Goal: Task Accomplishment & Management: Use online tool/utility

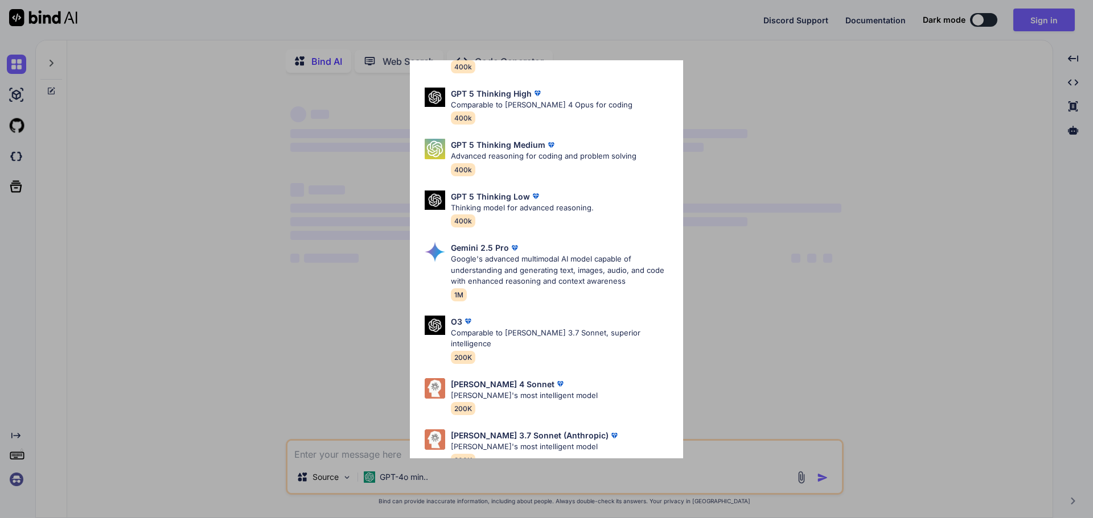
scroll to position [92, 0]
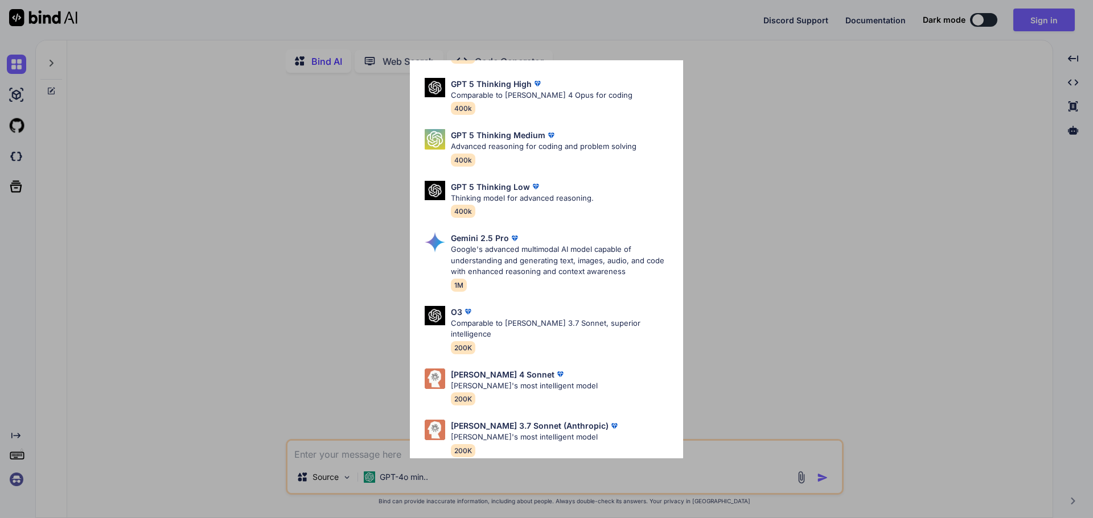
click at [235, 205] on div "Ultra Models GPT 5 OpenAI's best AI model, matches [PERSON_NAME] 4 Sonnet in In…" at bounding box center [546, 259] width 1093 height 518
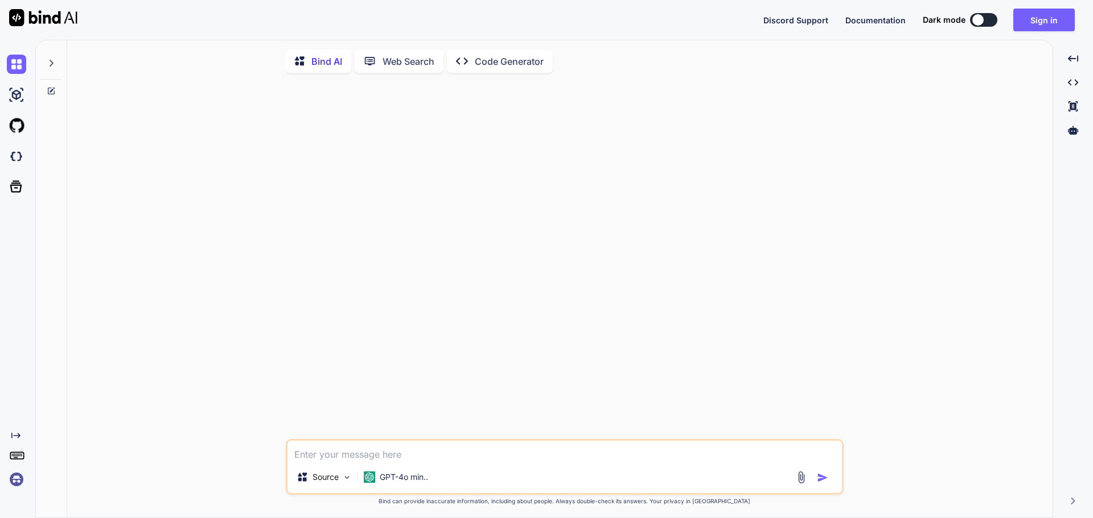
click at [11, 438] on icon "Created with Pixso." at bounding box center [14, 435] width 14 height 9
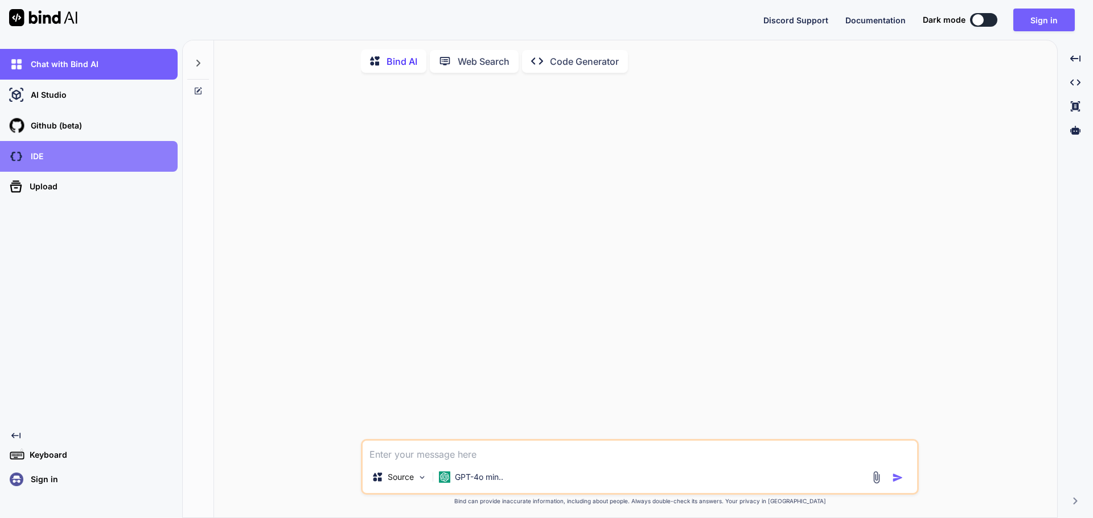
click at [62, 158] on div "IDE" at bounding box center [92, 156] width 171 height 19
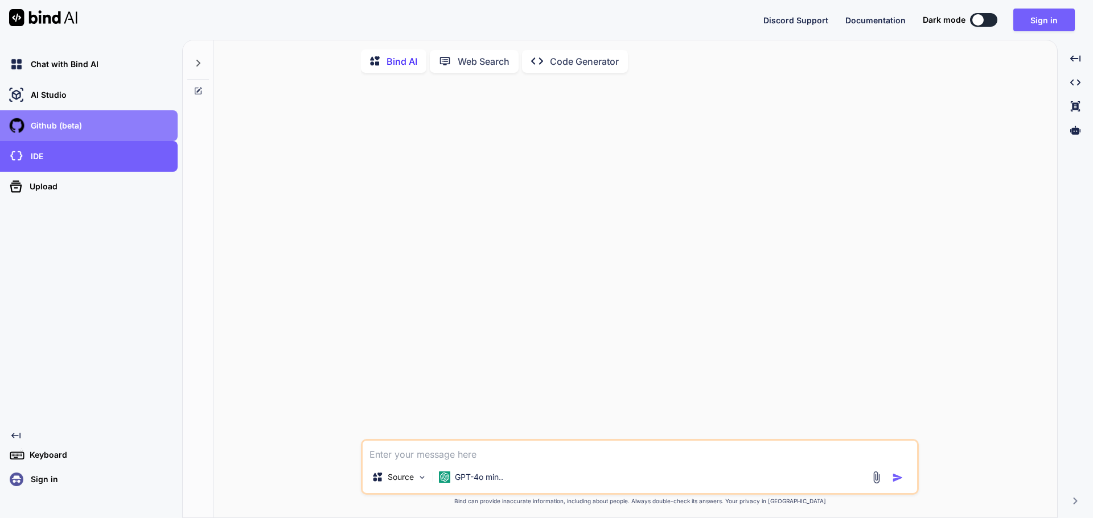
click at [91, 129] on div "Github (beta)" at bounding box center [92, 125] width 171 height 19
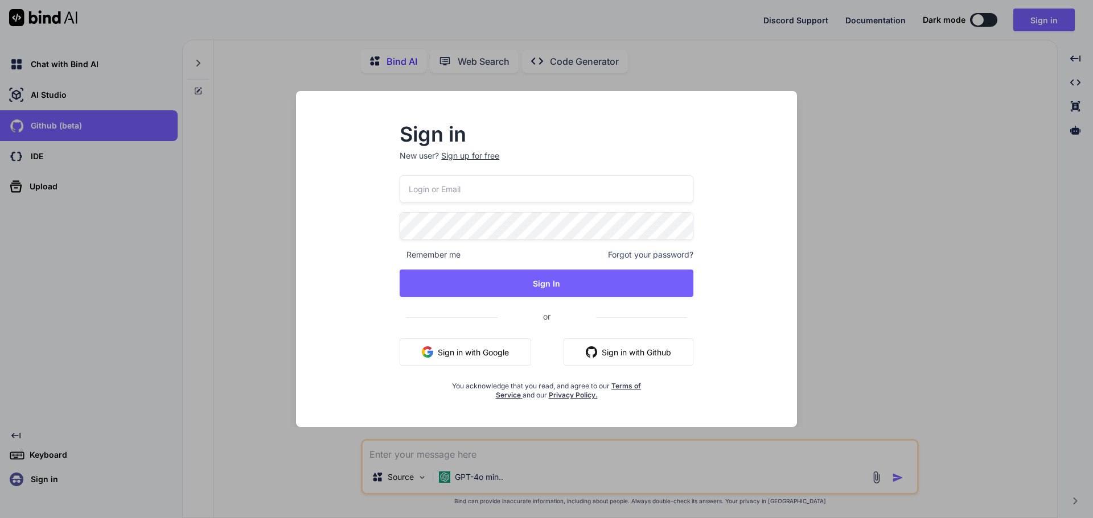
click at [116, 87] on div "Sign in New user? Sign up for free Remember me Forgot your password? Sign In or…" at bounding box center [546, 259] width 1093 height 518
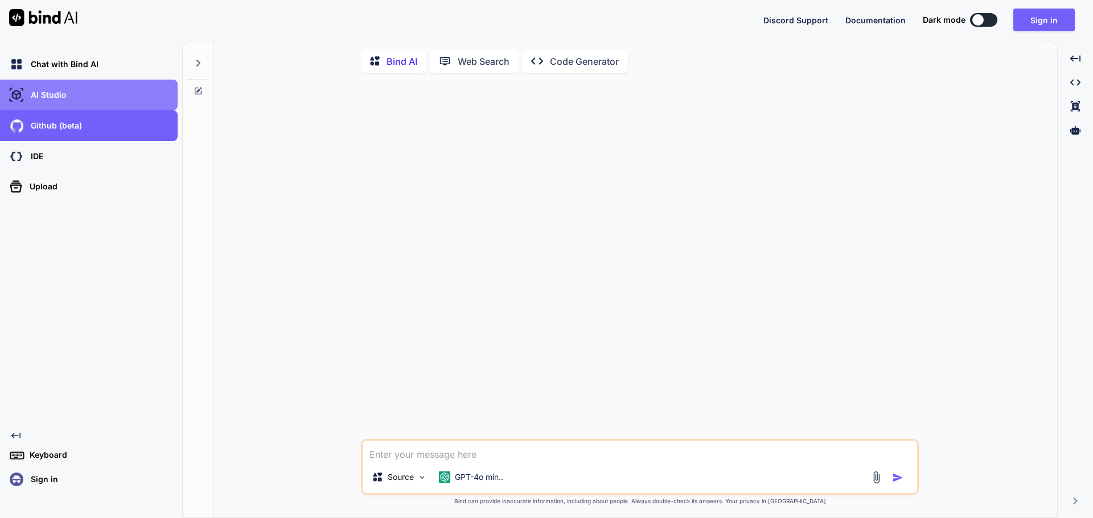
click at [116, 86] on div "AI Studio" at bounding box center [92, 94] width 171 height 19
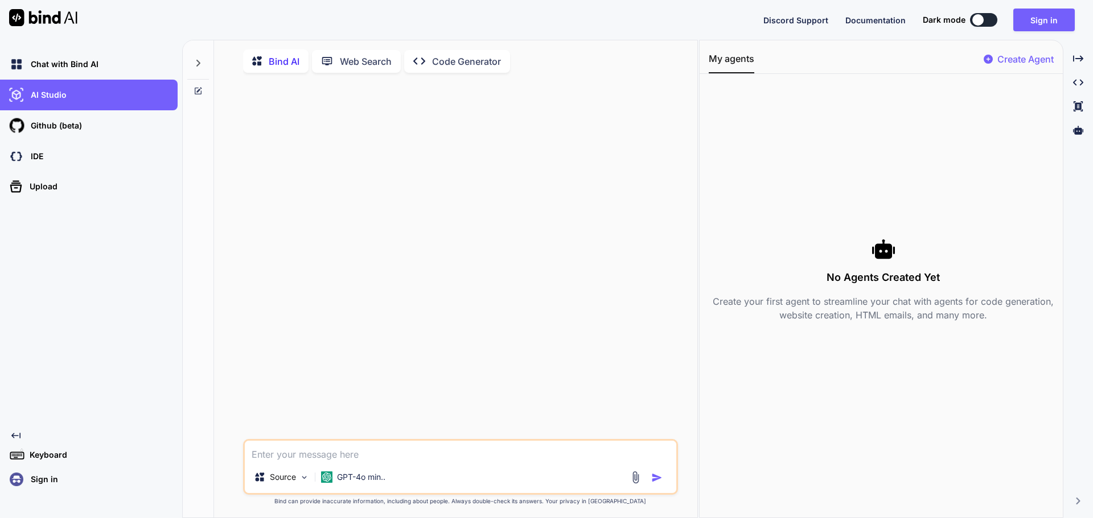
click at [1011, 60] on p "Create Agent" at bounding box center [1025, 59] width 56 height 14
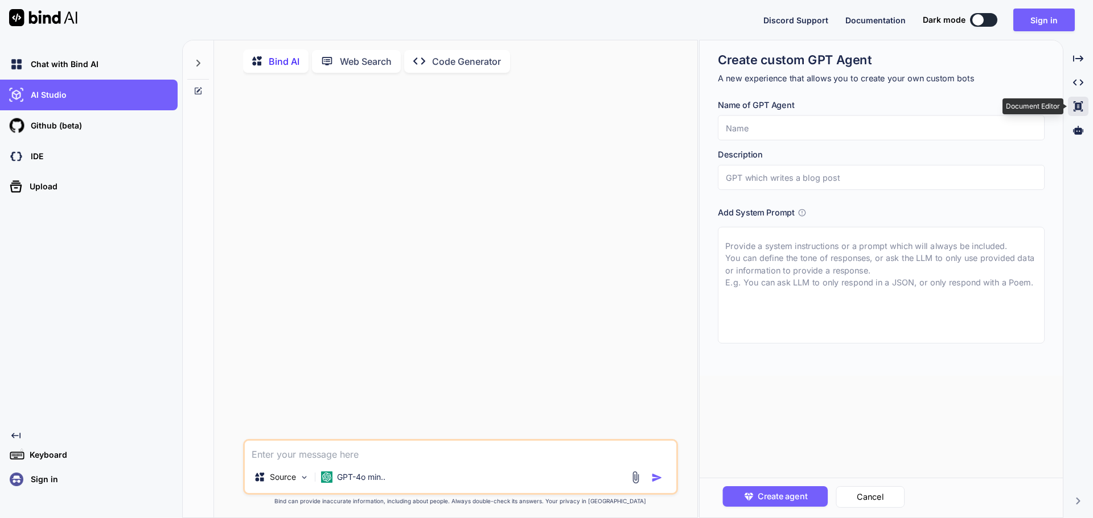
click at [1081, 106] on icon at bounding box center [1077, 106] width 9 height 10
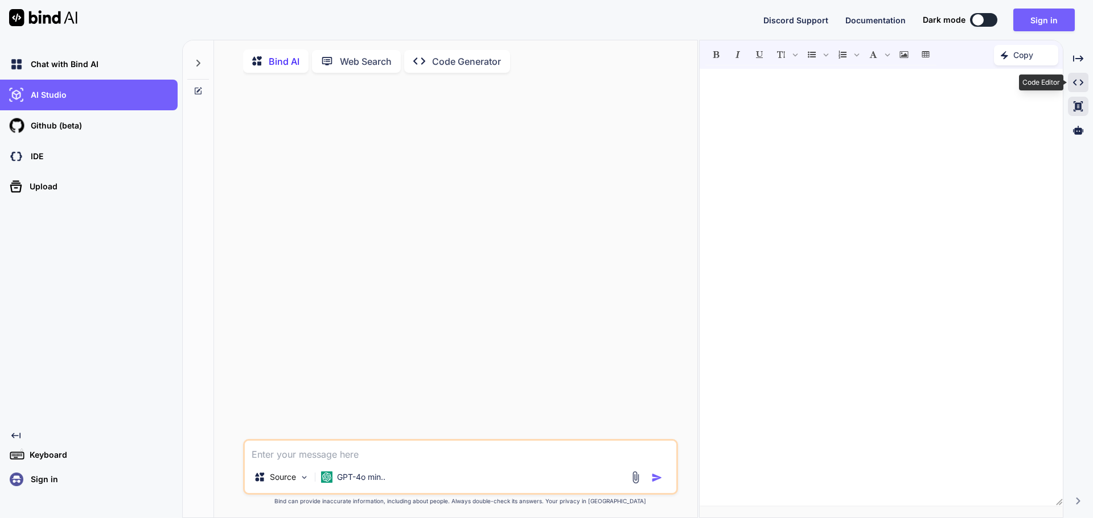
click at [1075, 80] on icon at bounding box center [1078, 83] width 10 height 6
type textarea "x"
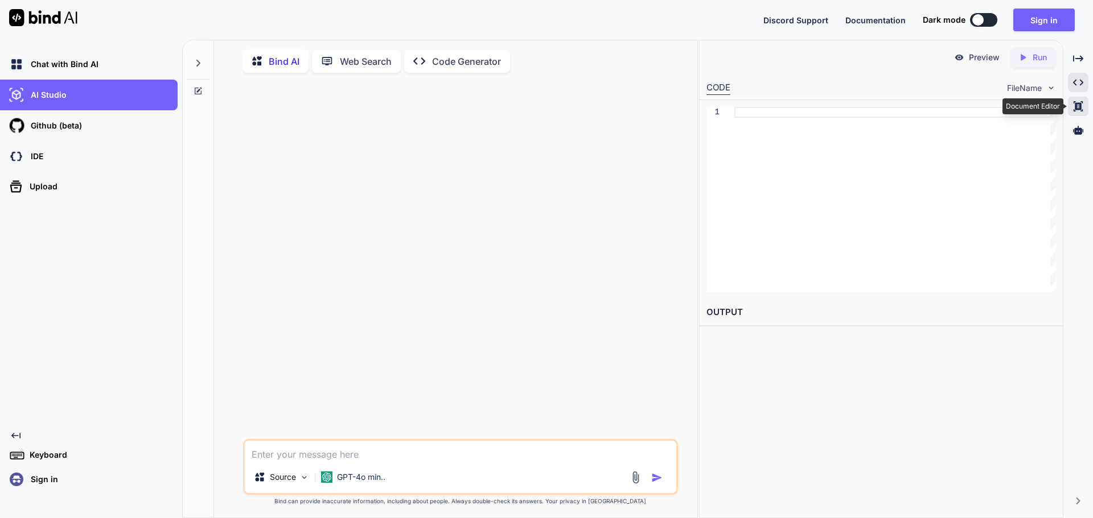
click at [1074, 102] on icon "Created with Pixso." at bounding box center [1078, 106] width 10 height 10
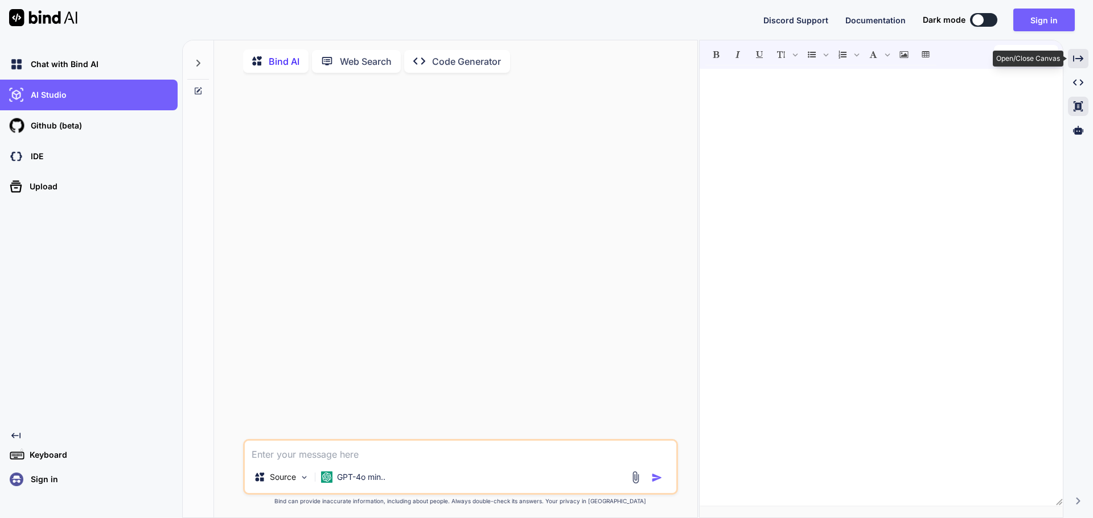
click at [1073, 58] on icon at bounding box center [1078, 58] width 10 height 6
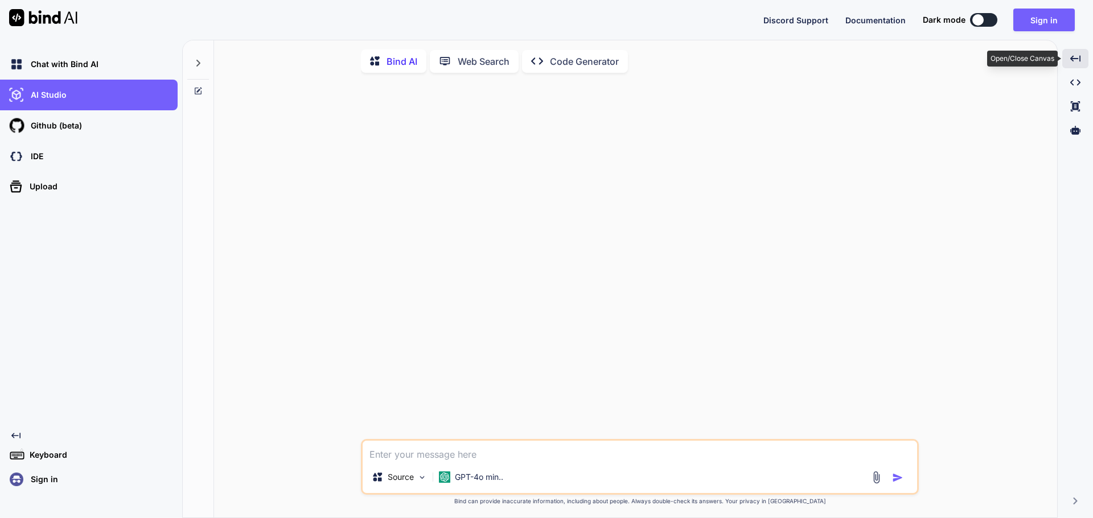
click at [1073, 59] on icon at bounding box center [1075, 58] width 10 height 6
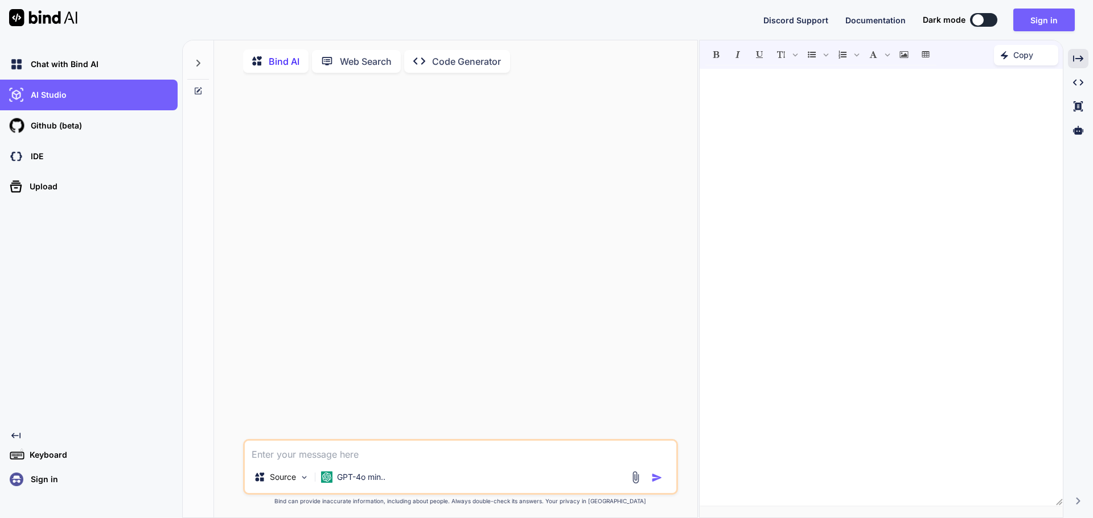
click at [858, 131] on div at bounding box center [880, 288] width 363 height 426
click at [1021, 57] on p "Copy" at bounding box center [1023, 55] width 20 height 11
drag, startPoint x: 995, startPoint y: 169, endPoint x: 998, endPoint y: 153, distance: 16.7
click at [997, 156] on div "gdadgfdgdsgfs ﻿" at bounding box center [880, 288] width 363 height 426
click at [992, 19] on button at bounding box center [983, 20] width 27 height 14
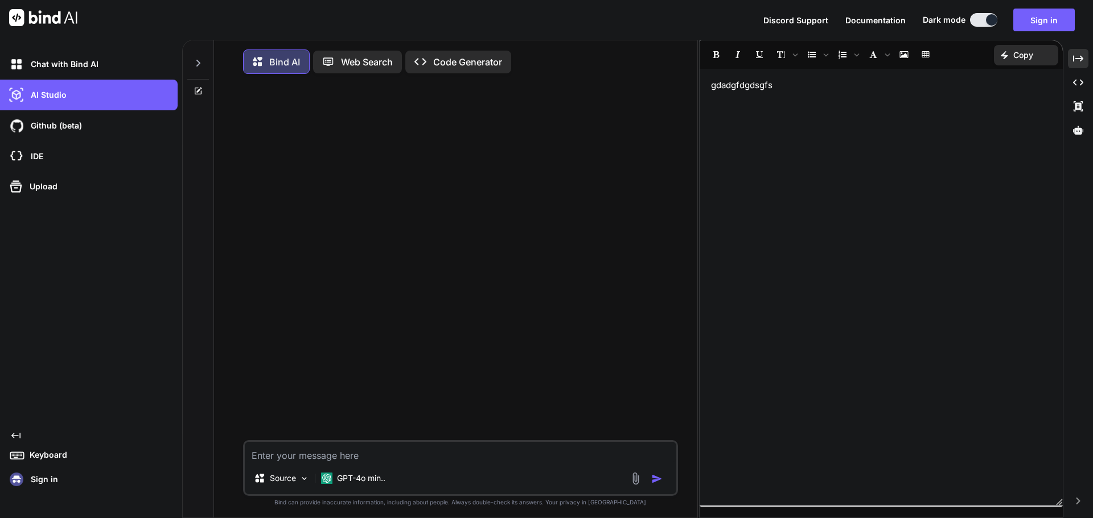
click at [1075, 494] on div "Created with Pixso. Created with Pixso. Created with Pixso. Created with Pixso." at bounding box center [1078, 283] width 20 height 469
click at [1076, 501] on icon "Created with Pixso." at bounding box center [1077, 501] width 7 height 7
click at [1088, 486] on div "Created with Pixso." at bounding box center [1085, 481] width 15 height 30
click at [205, 62] on div at bounding box center [198, 59] width 22 height 39
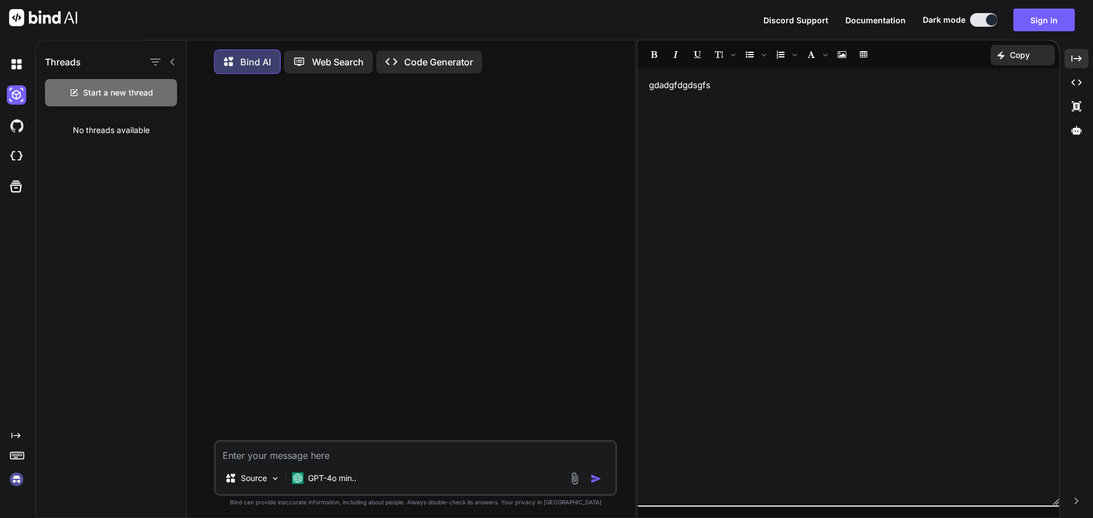
click at [181, 64] on div "Threads" at bounding box center [111, 59] width 150 height 39
click at [171, 63] on icon at bounding box center [172, 62] width 4 height 7
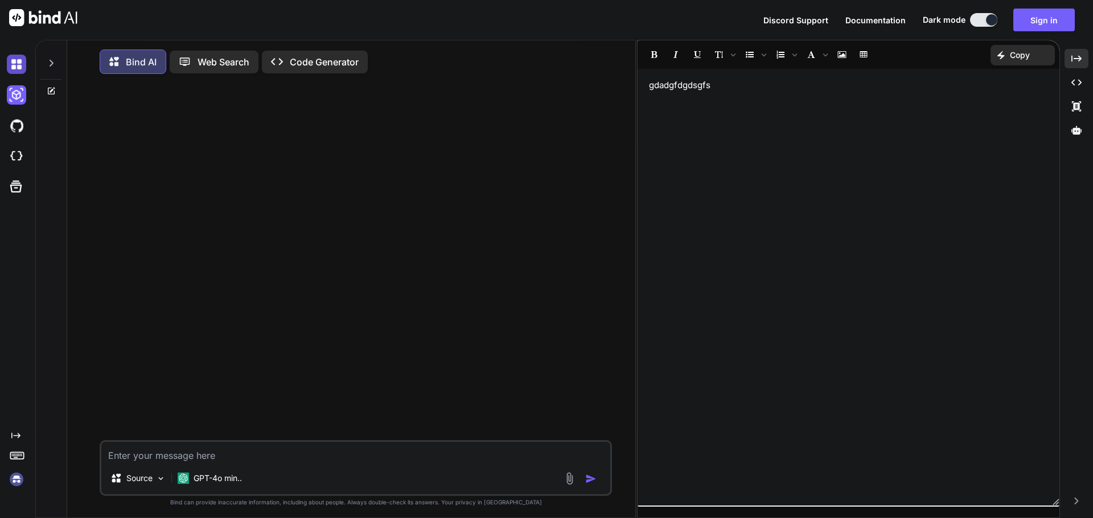
click at [15, 64] on img at bounding box center [16, 64] width 19 height 19
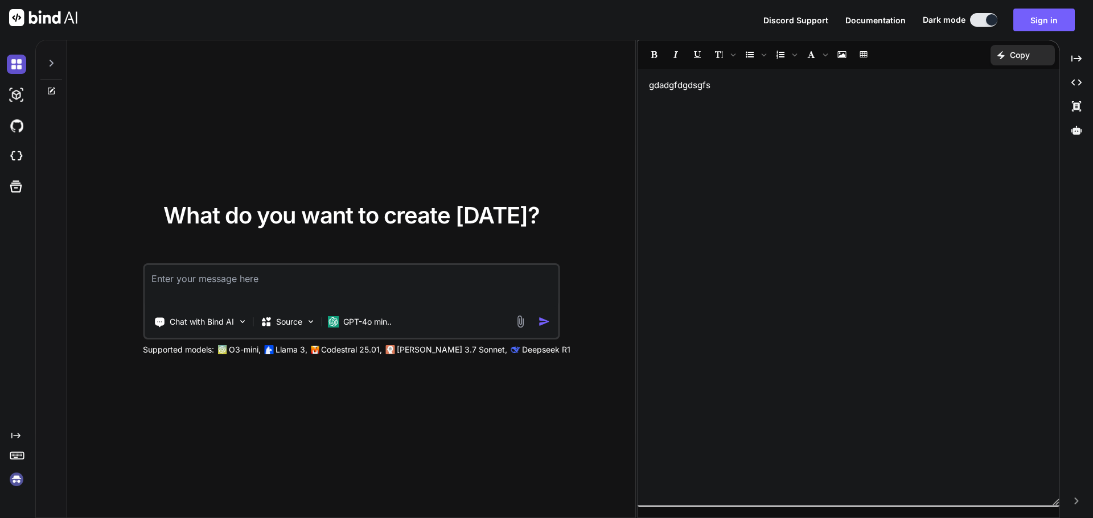
click at [15, 65] on img at bounding box center [16, 64] width 19 height 19
click at [51, 61] on icon at bounding box center [52, 63] width 4 height 7
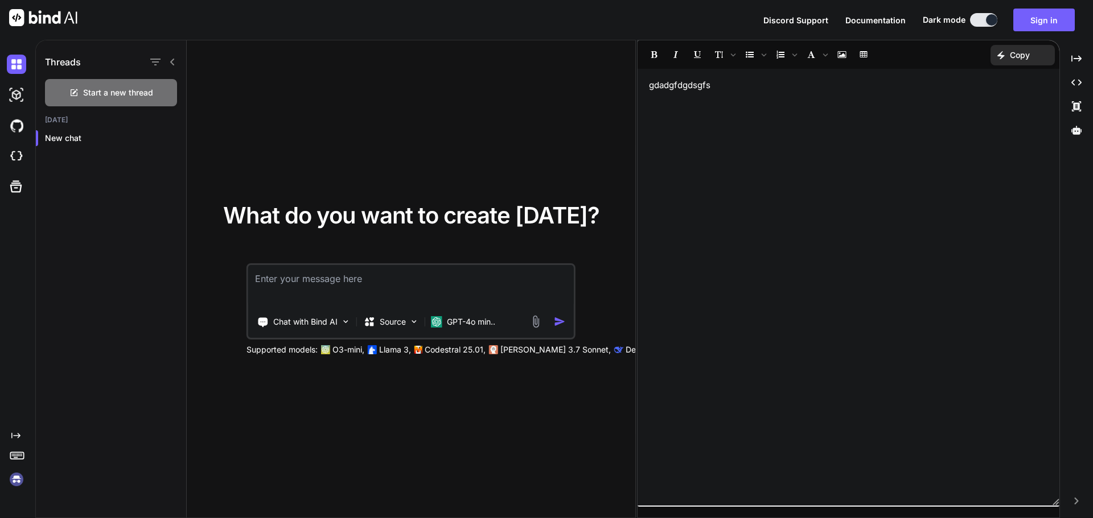
click at [172, 61] on icon at bounding box center [172, 62] width 4 height 7
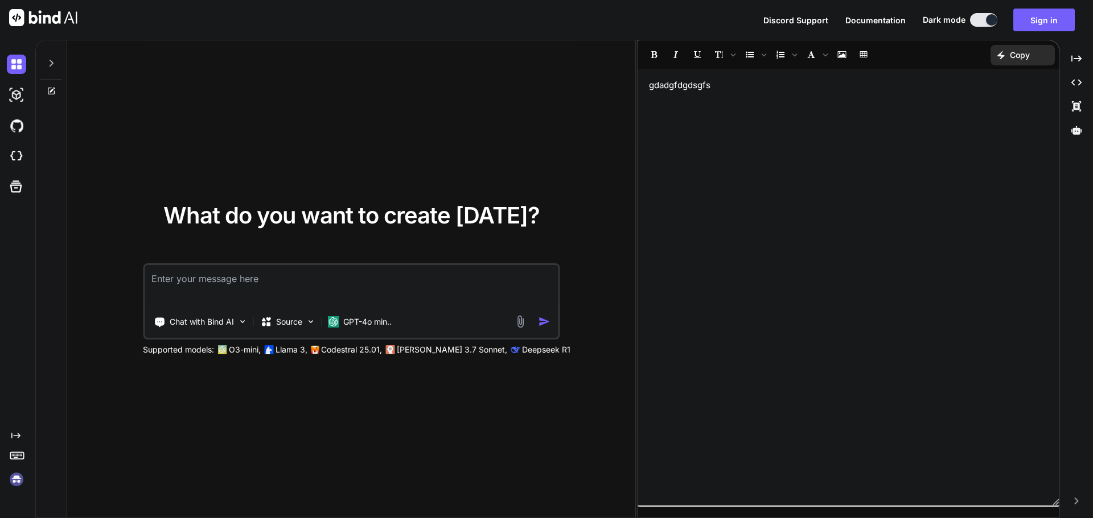
click at [52, 60] on icon at bounding box center [51, 63] width 9 height 9
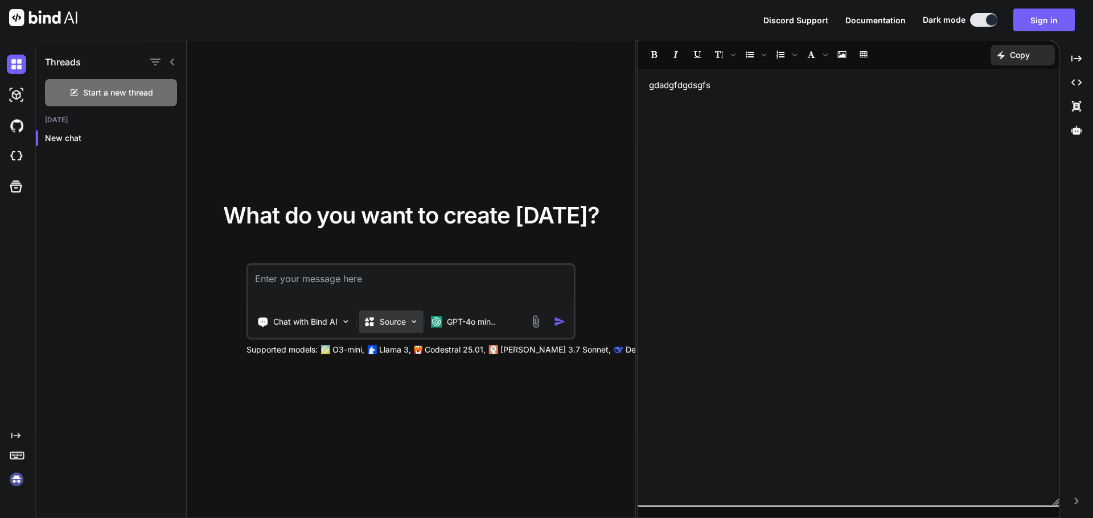
click at [398, 322] on p "Source" at bounding box center [393, 321] width 26 height 11
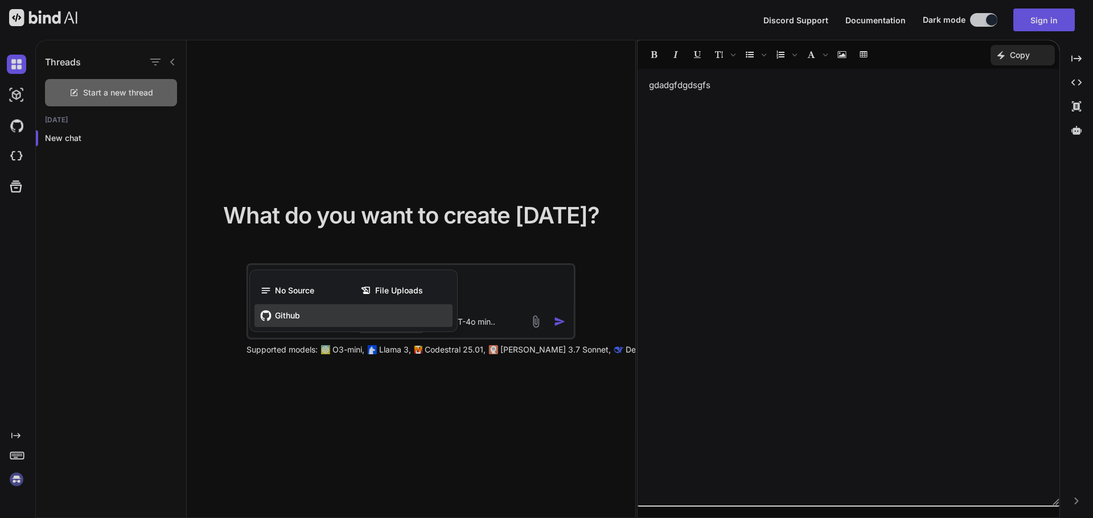
click at [332, 316] on div "Github" at bounding box center [353, 315] width 198 height 23
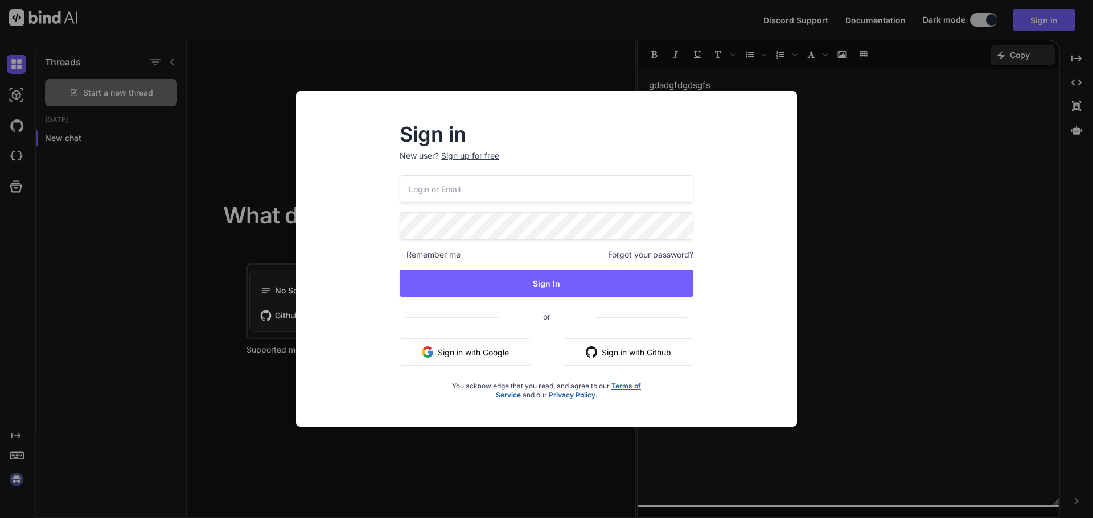
drag, startPoint x: 883, startPoint y: 279, endPoint x: 871, endPoint y: 279, distance: 11.9
click at [875, 282] on div "Sign in New user? Sign up for free Remember me Forgot your password? Sign In or…" at bounding box center [546, 259] width 1093 height 518
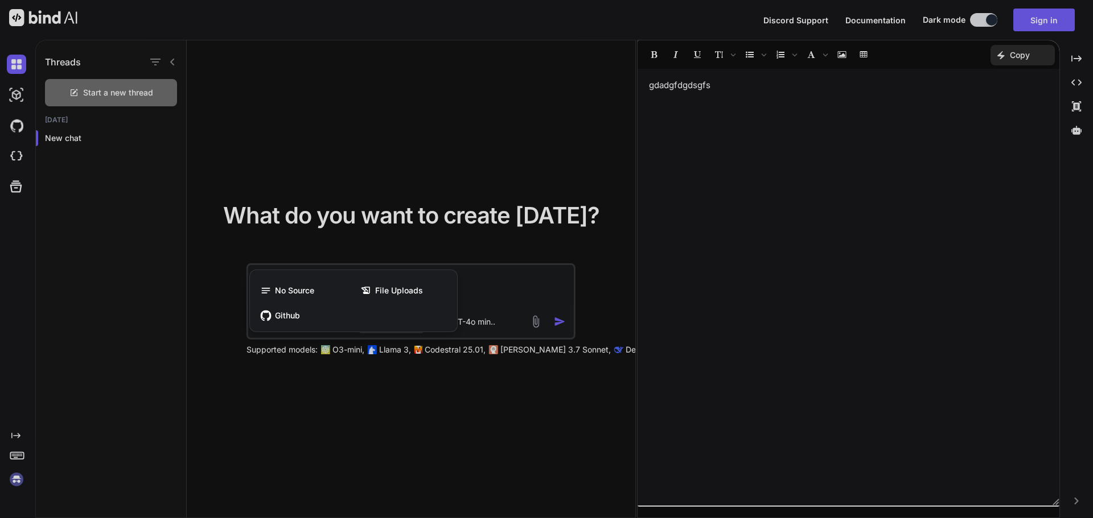
click at [1082, 130] on div at bounding box center [546, 259] width 1093 height 518
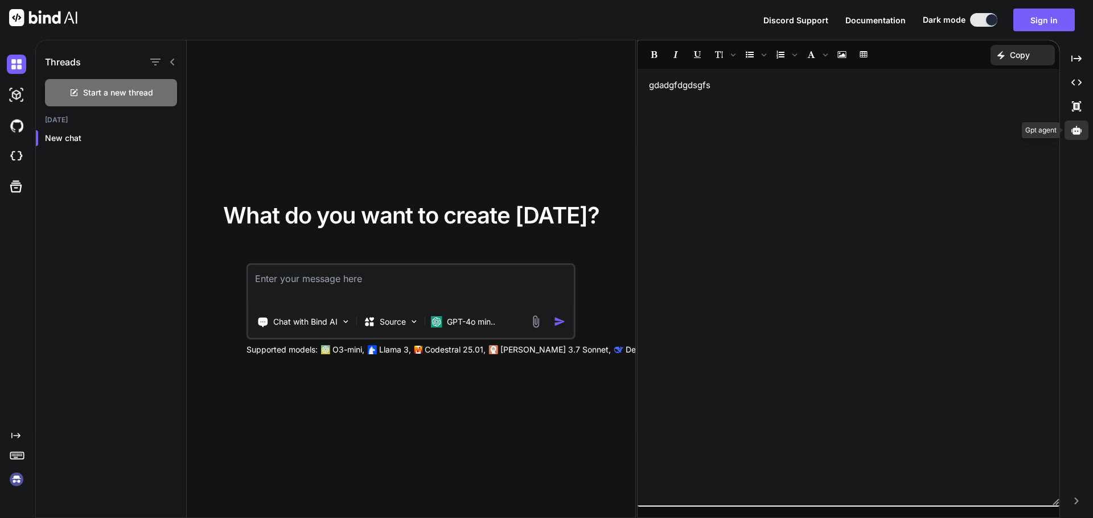
click at [1075, 131] on icon at bounding box center [1076, 130] width 10 height 10
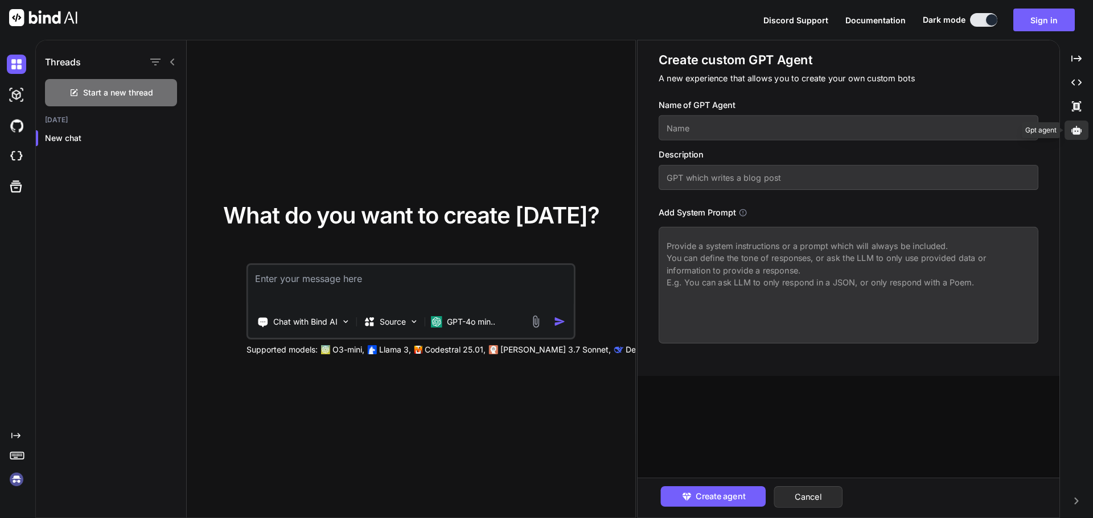
click at [1075, 131] on icon at bounding box center [1076, 130] width 10 height 10
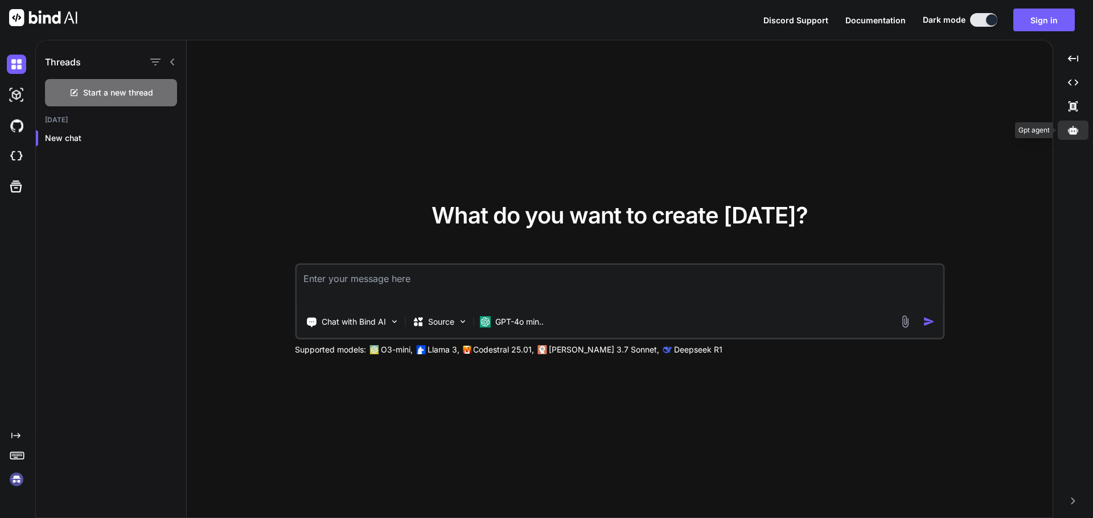
click at [1072, 132] on icon at bounding box center [1073, 130] width 10 height 9
type textarea "x"
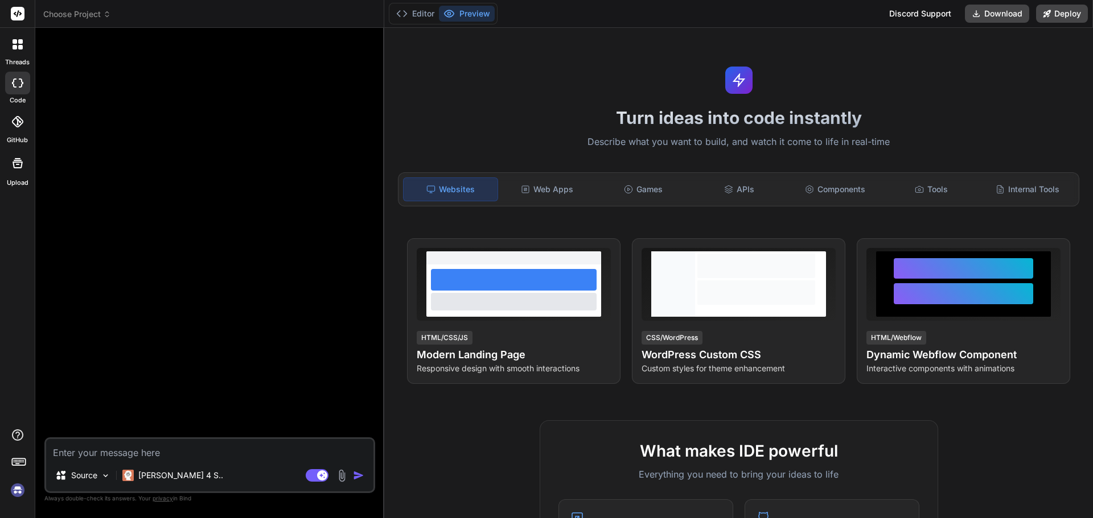
click at [19, 15] on rect at bounding box center [18, 14] width 14 height 14
click at [564, 194] on div "Web Apps" at bounding box center [547, 190] width 94 height 24
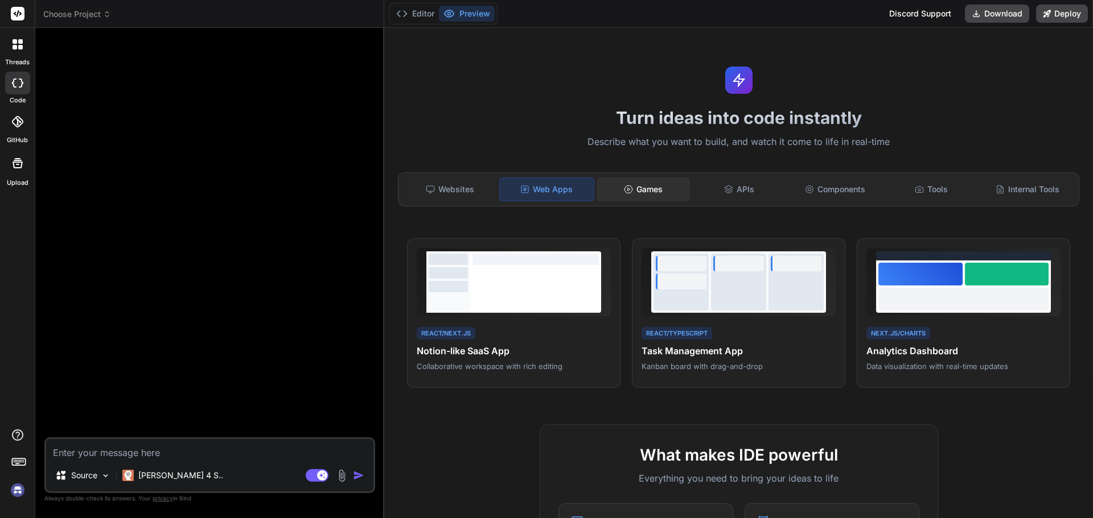
click at [642, 190] on div "Games" at bounding box center [643, 190] width 94 height 24
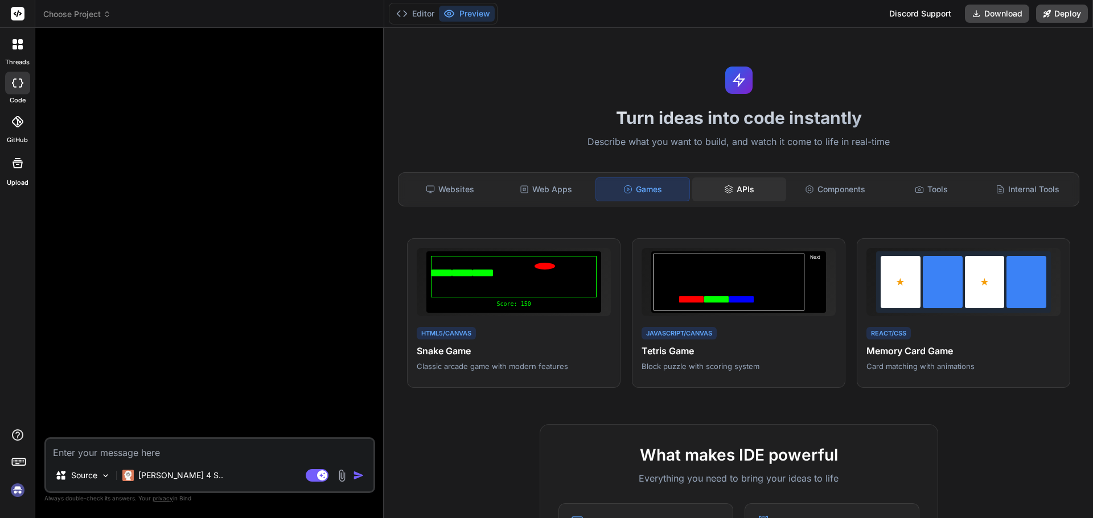
click at [729, 194] on div "APIs" at bounding box center [739, 190] width 94 height 24
type textarea "x"
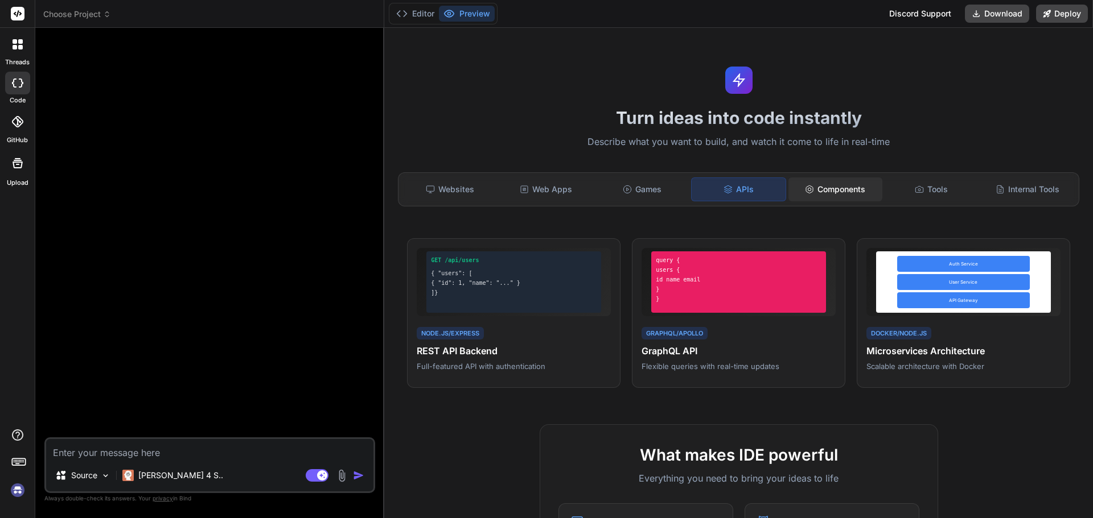
click at [838, 193] on div "Components" at bounding box center [835, 190] width 94 height 24
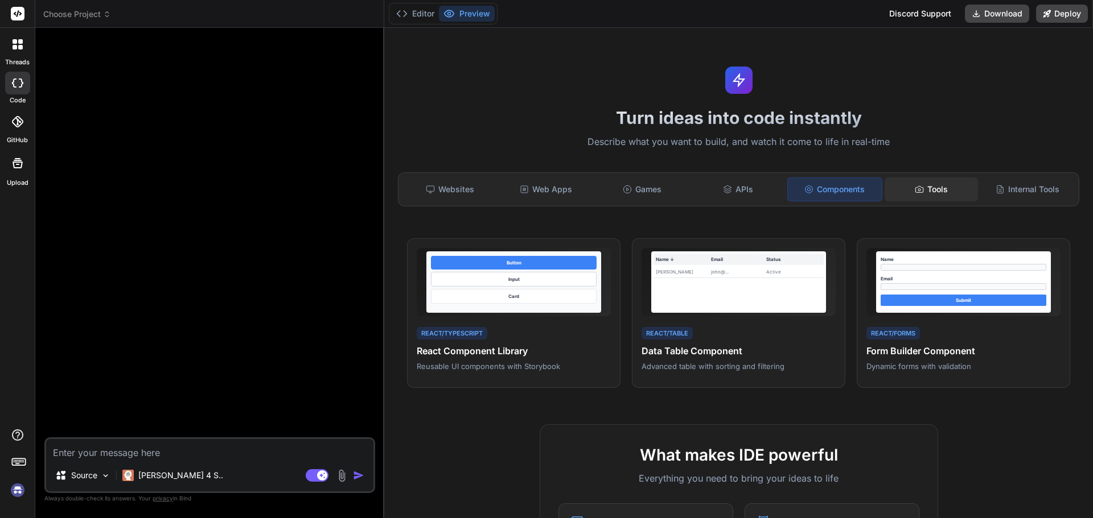
click at [927, 186] on div "Tools" at bounding box center [931, 190] width 94 height 24
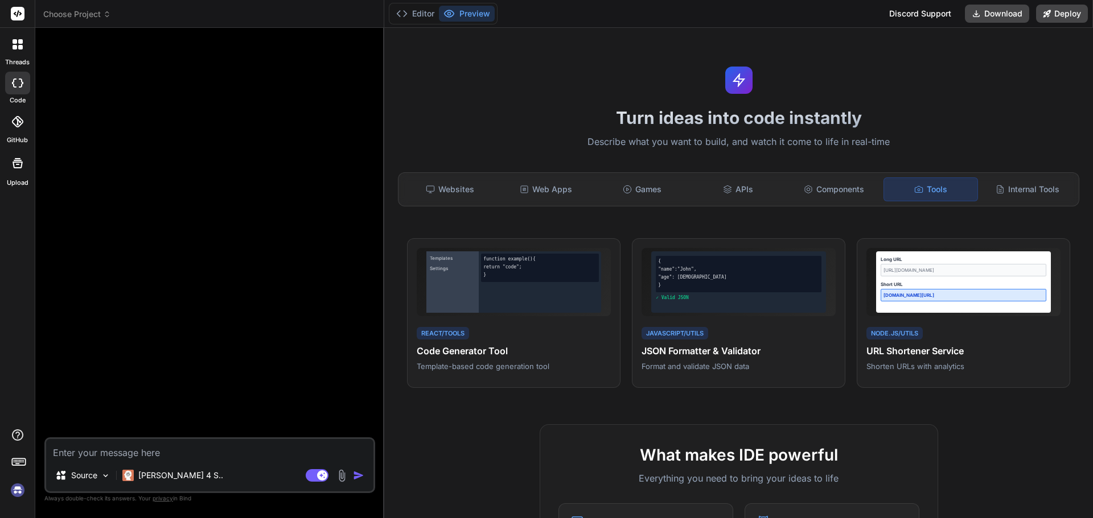
drag, startPoint x: 1001, startPoint y: 187, endPoint x: 961, endPoint y: 189, distance: 40.5
click at [1001, 188] on div "Internal Tools" at bounding box center [1027, 190] width 94 height 24
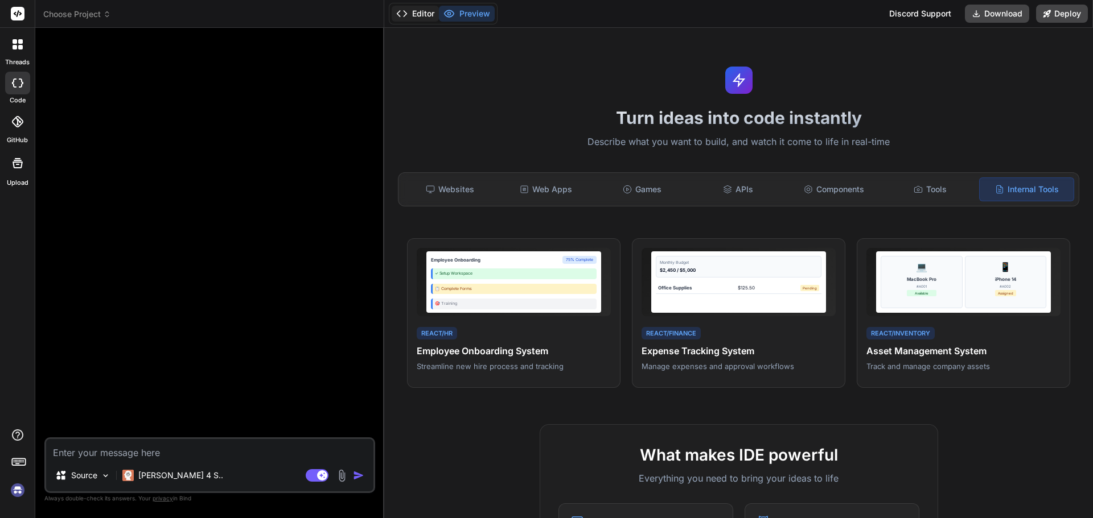
click at [421, 9] on button "Editor" at bounding box center [414, 14] width 47 height 16
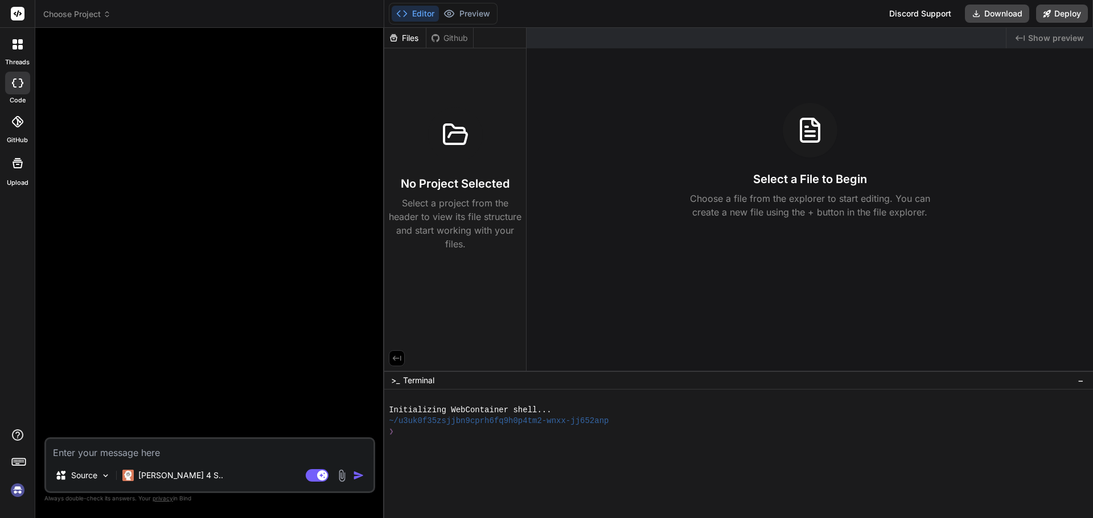
click at [444, 39] on div "Github" at bounding box center [449, 37] width 47 height 11
click at [481, 16] on button "Preview" at bounding box center [467, 14] width 56 height 16
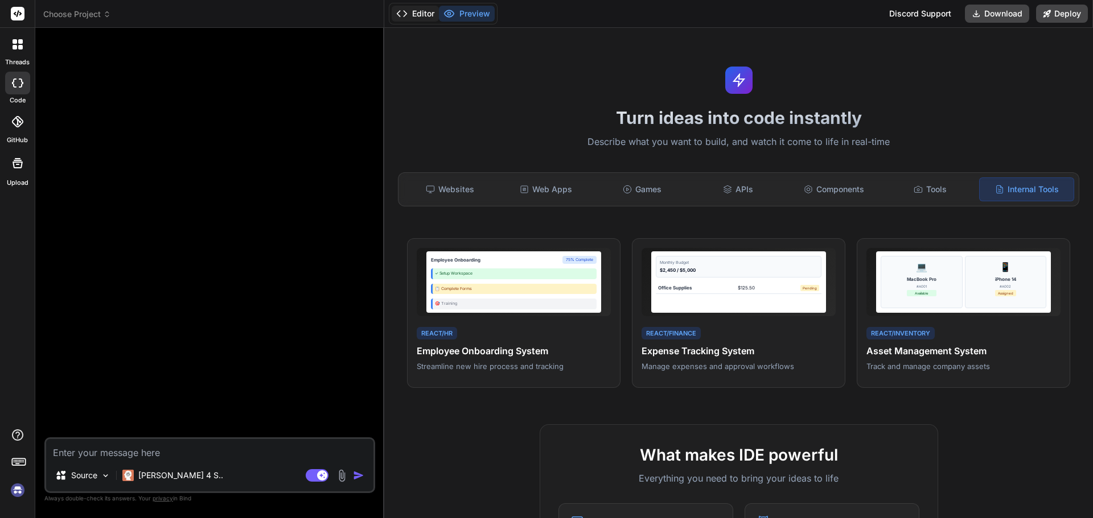
click at [412, 17] on button "Editor" at bounding box center [414, 14] width 47 height 16
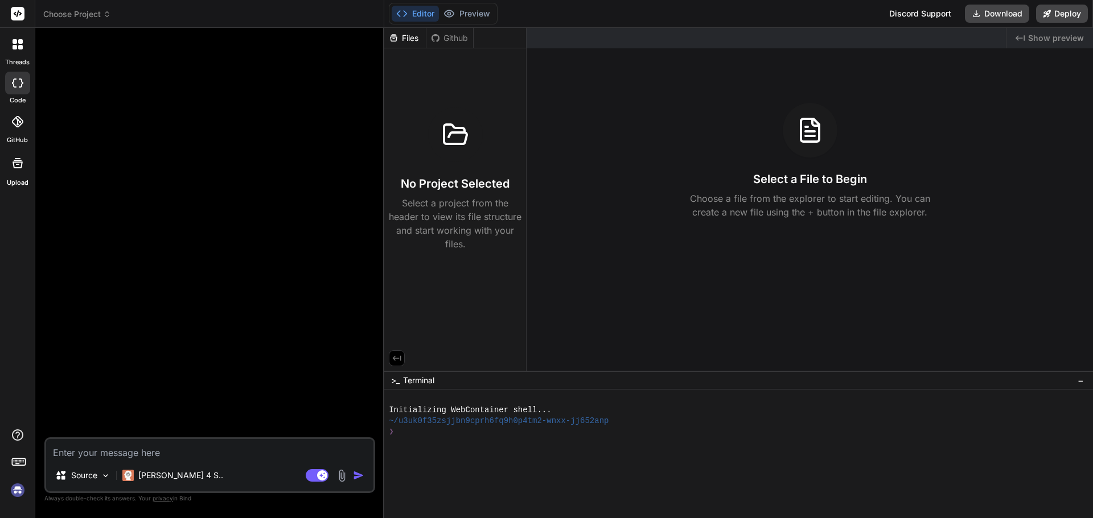
click at [19, 49] on icon at bounding box center [20, 47] width 5 height 5
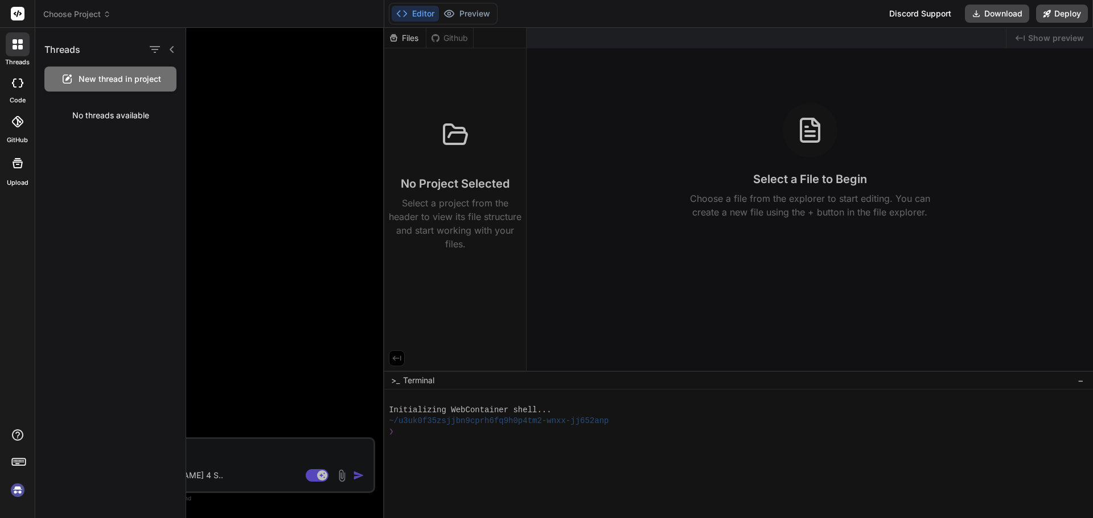
click at [11, 128] on div at bounding box center [17, 121] width 25 height 25
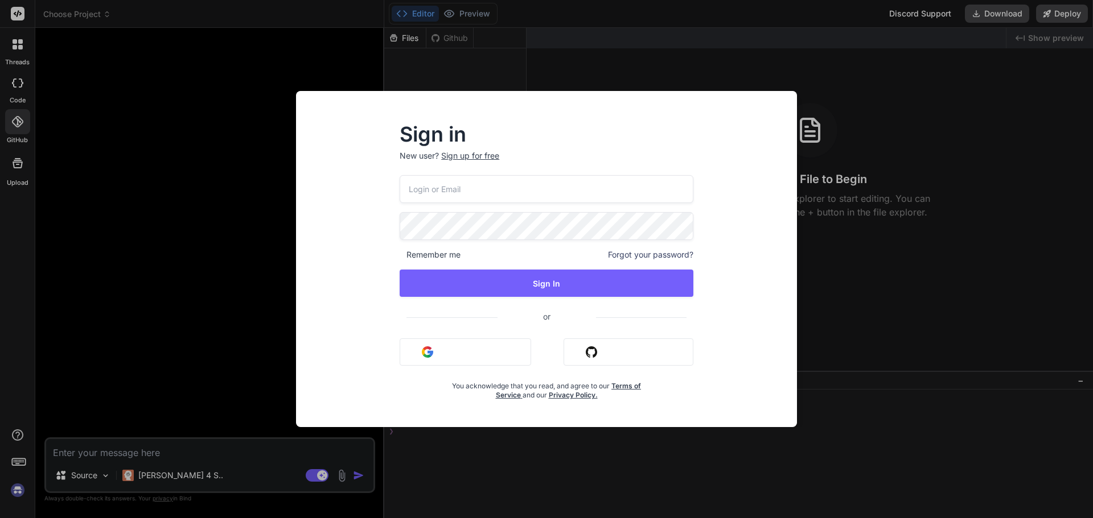
click at [305, 187] on div "Sign in New user? Sign up for free Remember me Forgot your password? Sign In or…" at bounding box center [546, 270] width 483 height 316
click at [18, 170] on div "Sign in New user? Sign up for free Remember me Forgot your password? Sign In or…" at bounding box center [546, 259] width 1093 height 518
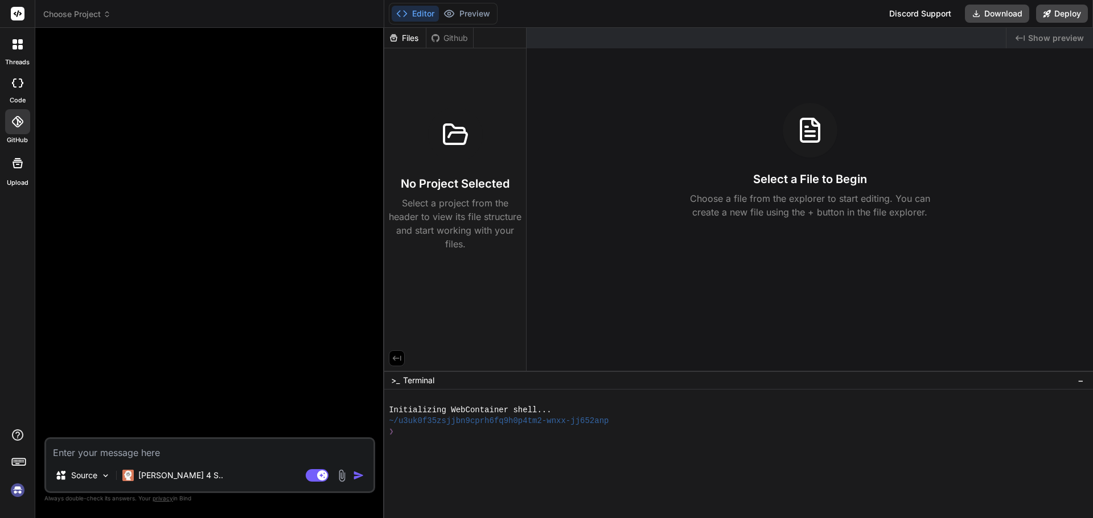
click at [18, 171] on div at bounding box center [17, 163] width 27 height 27
click at [19, 493] on img at bounding box center [17, 490] width 19 height 19
